Goal: Check status

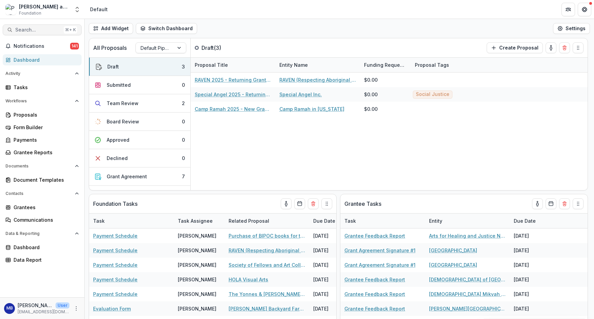
click at [40, 29] on span "Search..." at bounding box center [38, 30] width 46 height 6
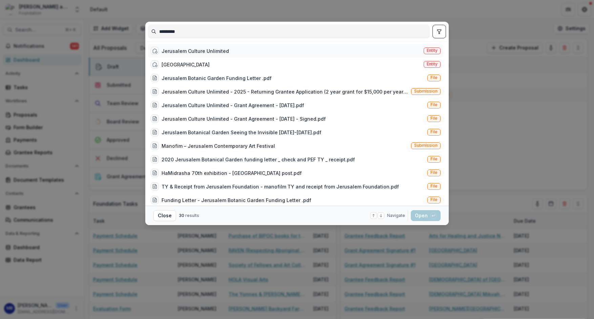
type input "*********"
click at [195, 54] on div "Jerusalem Culture Unlimited" at bounding box center [195, 50] width 67 height 7
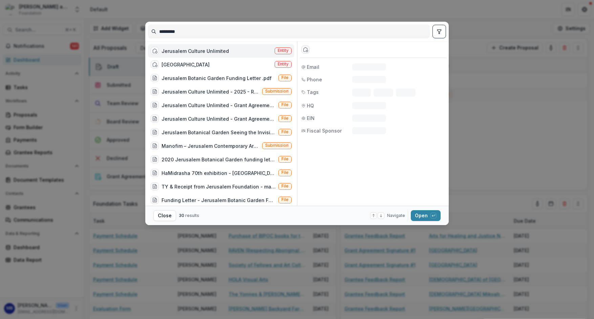
click at [194, 54] on div "Jerusalem Culture Unlimited" at bounding box center [195, 50] width 67 height 7
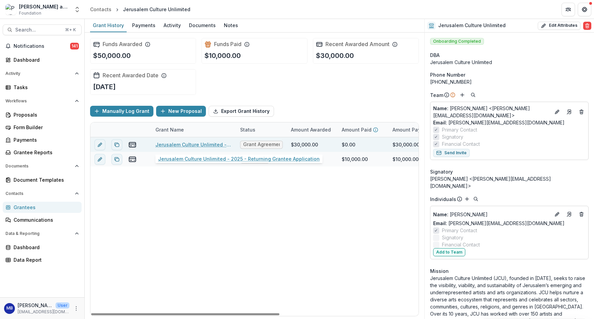
click at [181, 146] on link "Jerusalem Culture Unlimited - 2025 - Returning Grantee Application" at bounding box center [193, 144] width 77 height 7
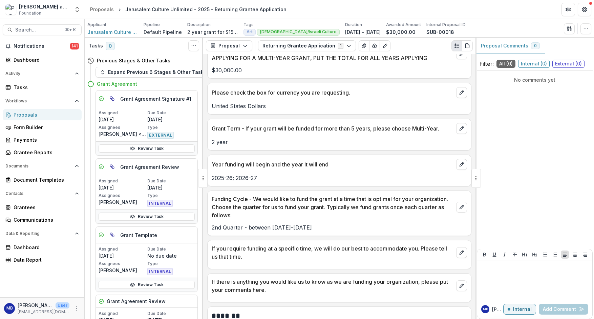
scroll to position [1597, 0]
